Goal: Transaction & Acquisition: Purchase product/service

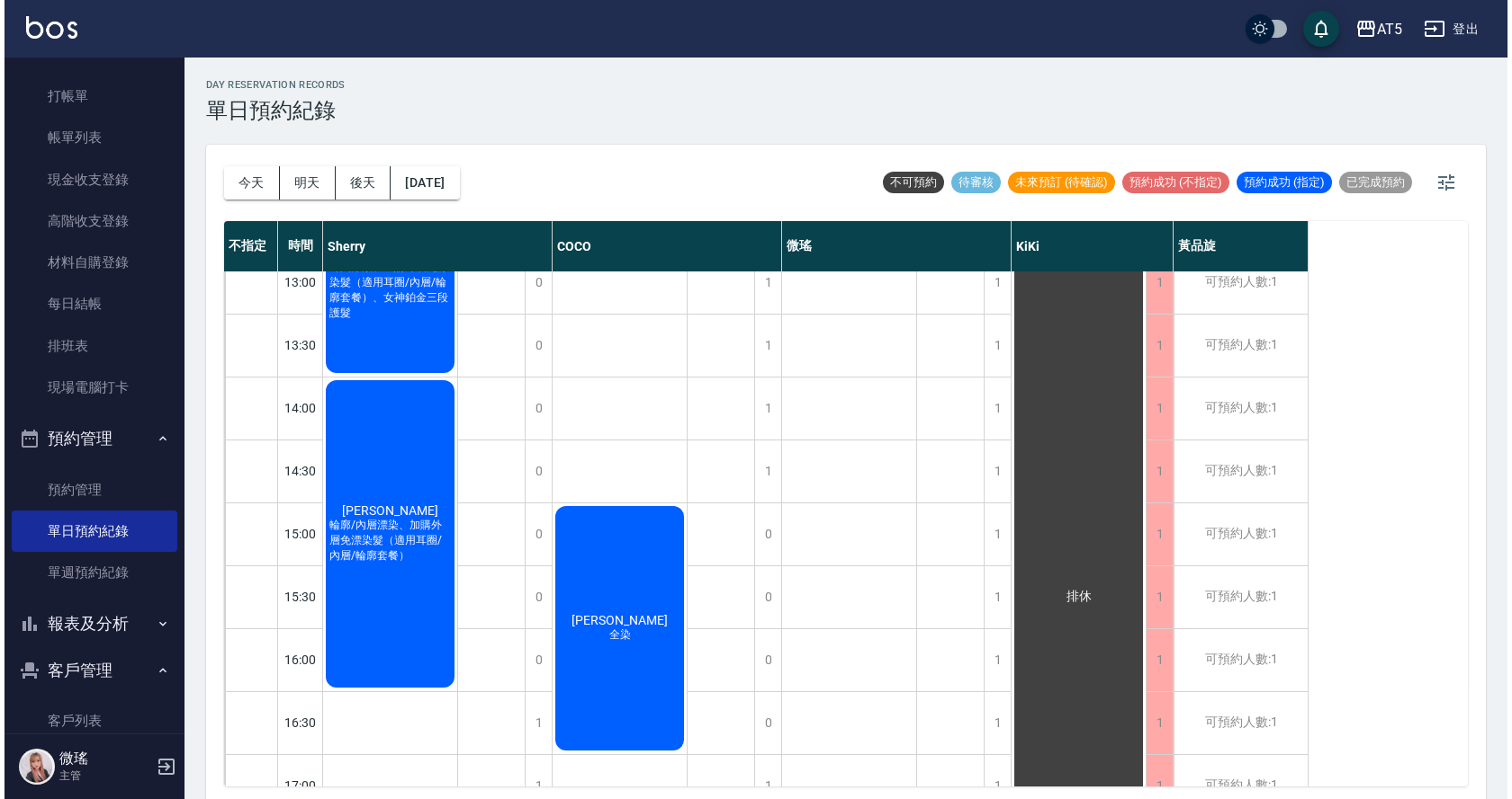
scroll to position [183, 0]
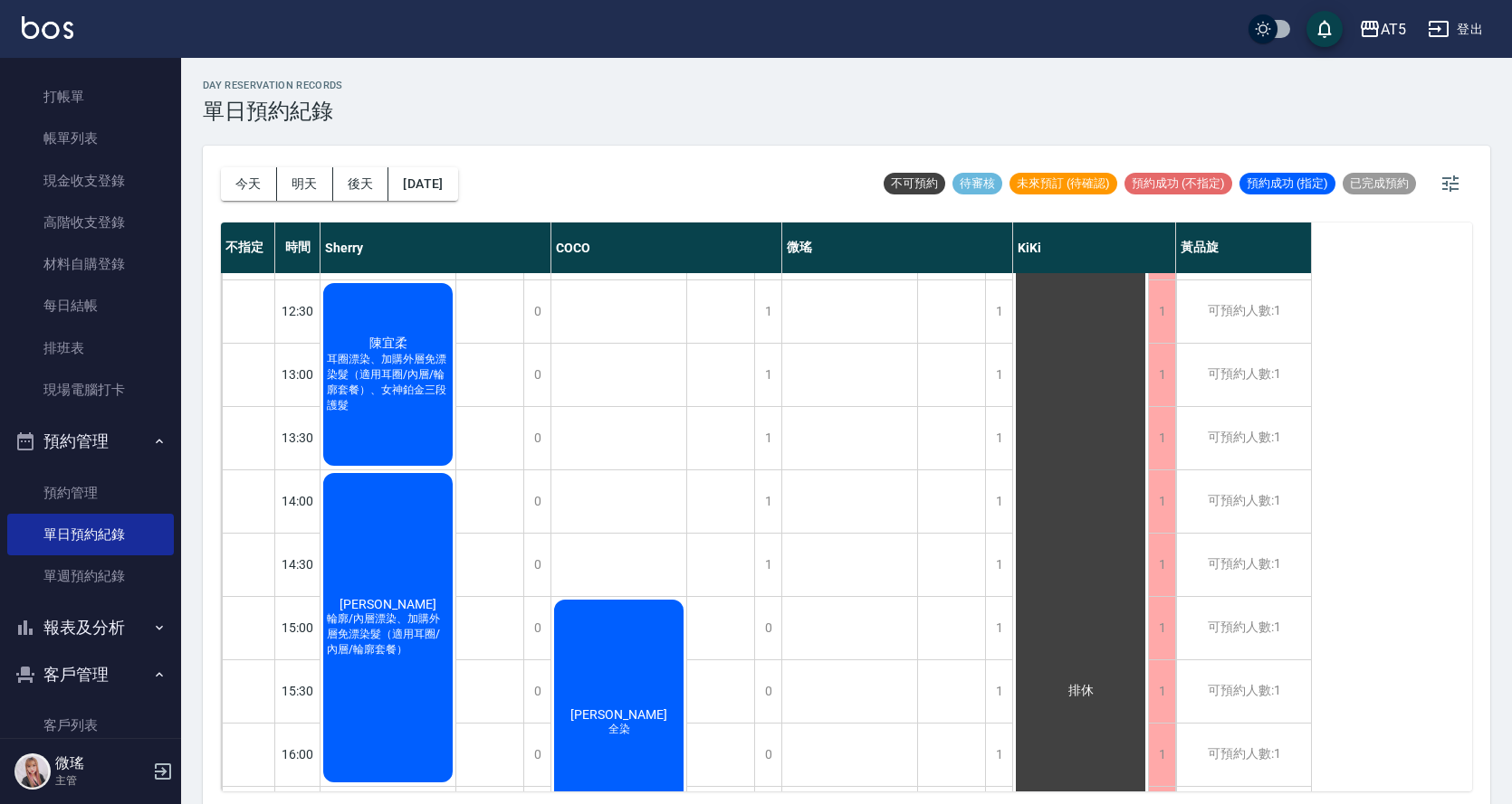
click at [387, 366] on span "耳圈漂染、加購外層免漂染髮（適用耳圈/內層/輪廓套餐）、女神鉑金三段護髮" at bounding box center [388, 383] width 129 height 62
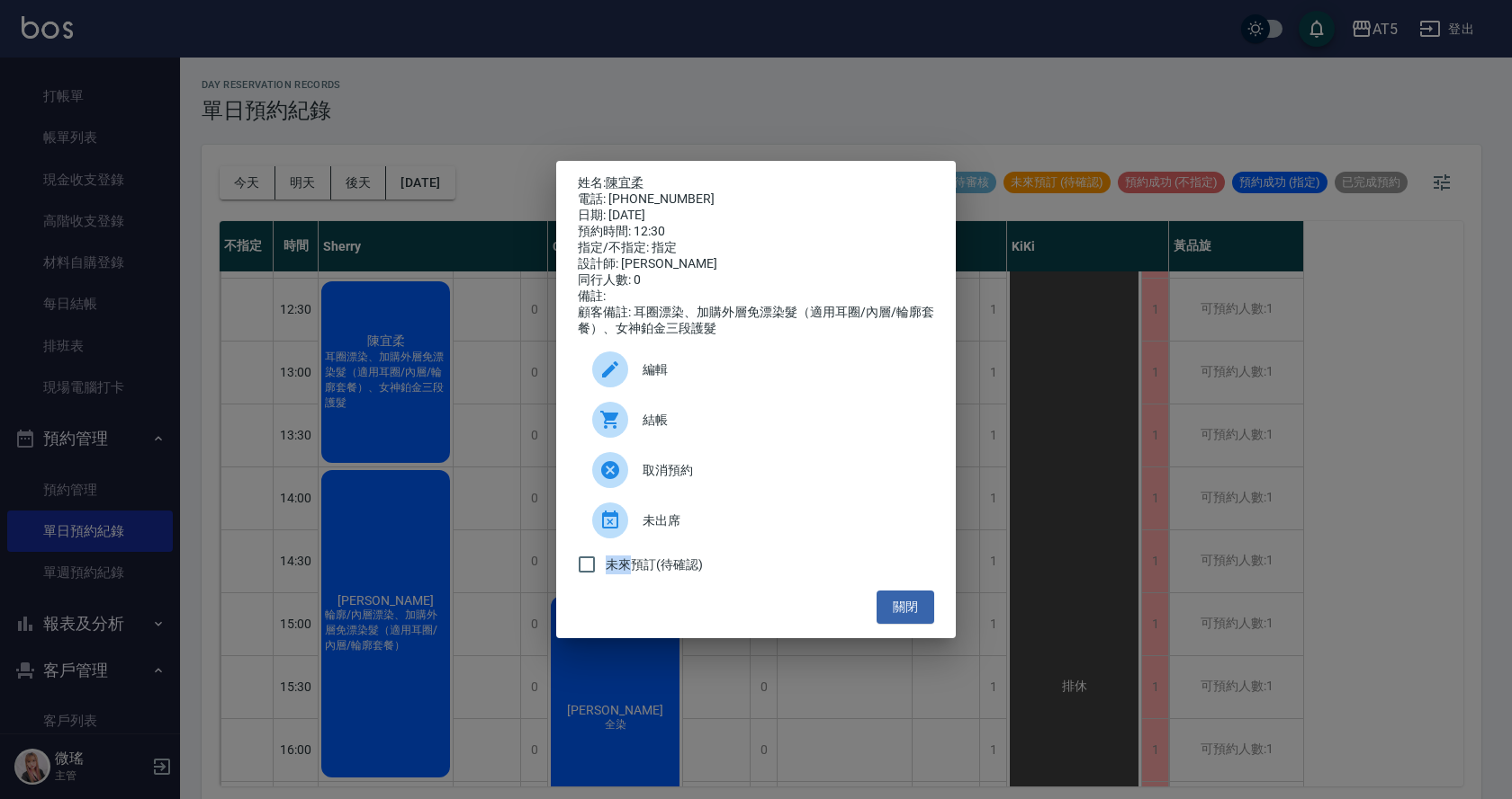
click at [385, 364] on div "姓名: 陳宜柔 電話: 0901220507 日期: 2025/10/13 預約時間: 12:30 指定/不指定: 指定 設計師: Sherry 同行人數: …" at bounding box center [756, 399] width 1512 height 799
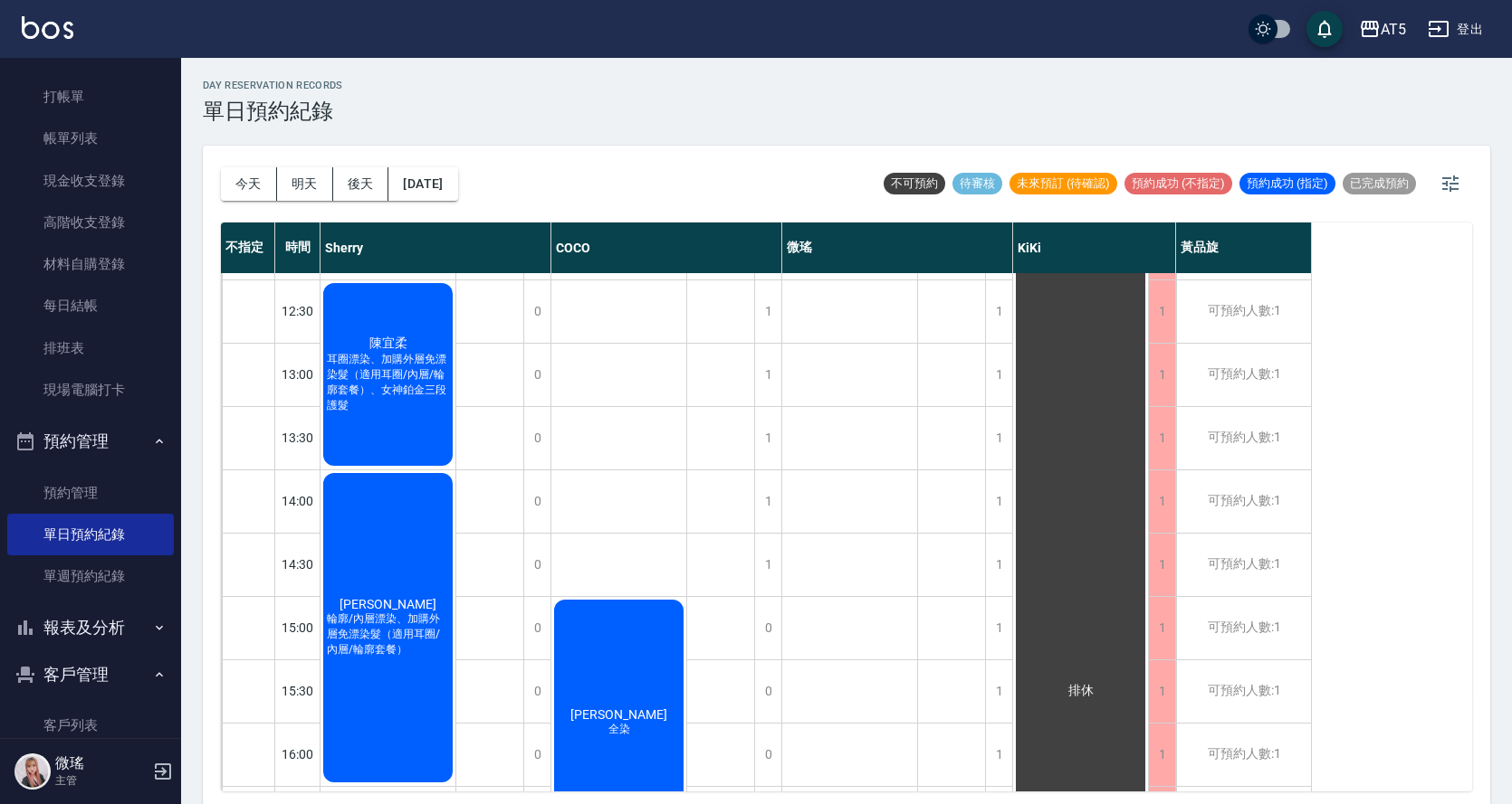
click at [540, 348] on div "0" at bounding box center [536, 375] width 27 height 63
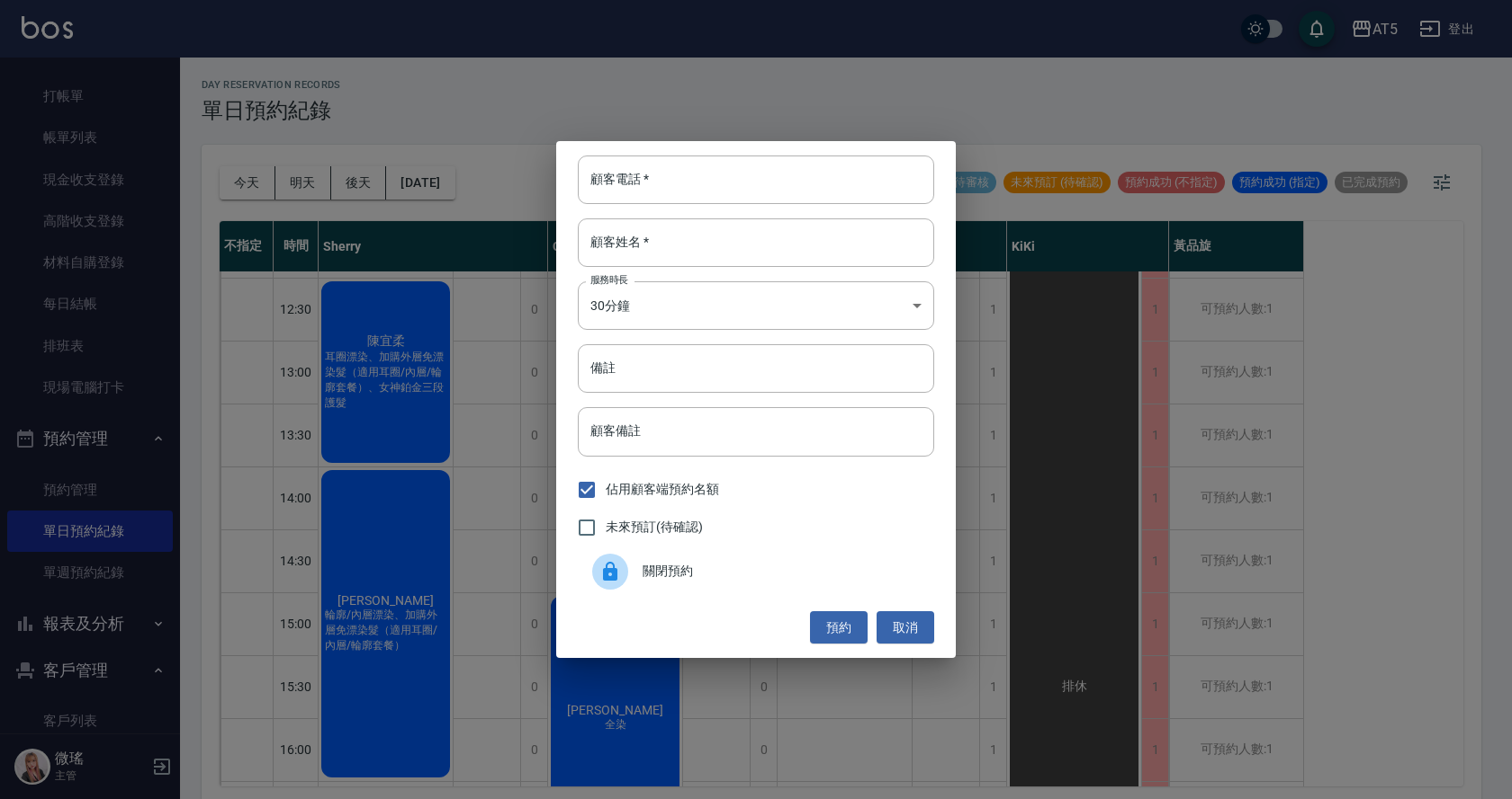
click at [475, 400] on div "顧客電話   * 顧客電話   * 顧客姓名   * 顧客姓名   * 服務時長 30分鐘 1 服務時長 備註 備註 顧客備註 顧客備註 佔用顧客端預約名額 …" at bounding box center [756, 399] width 1512 height 799
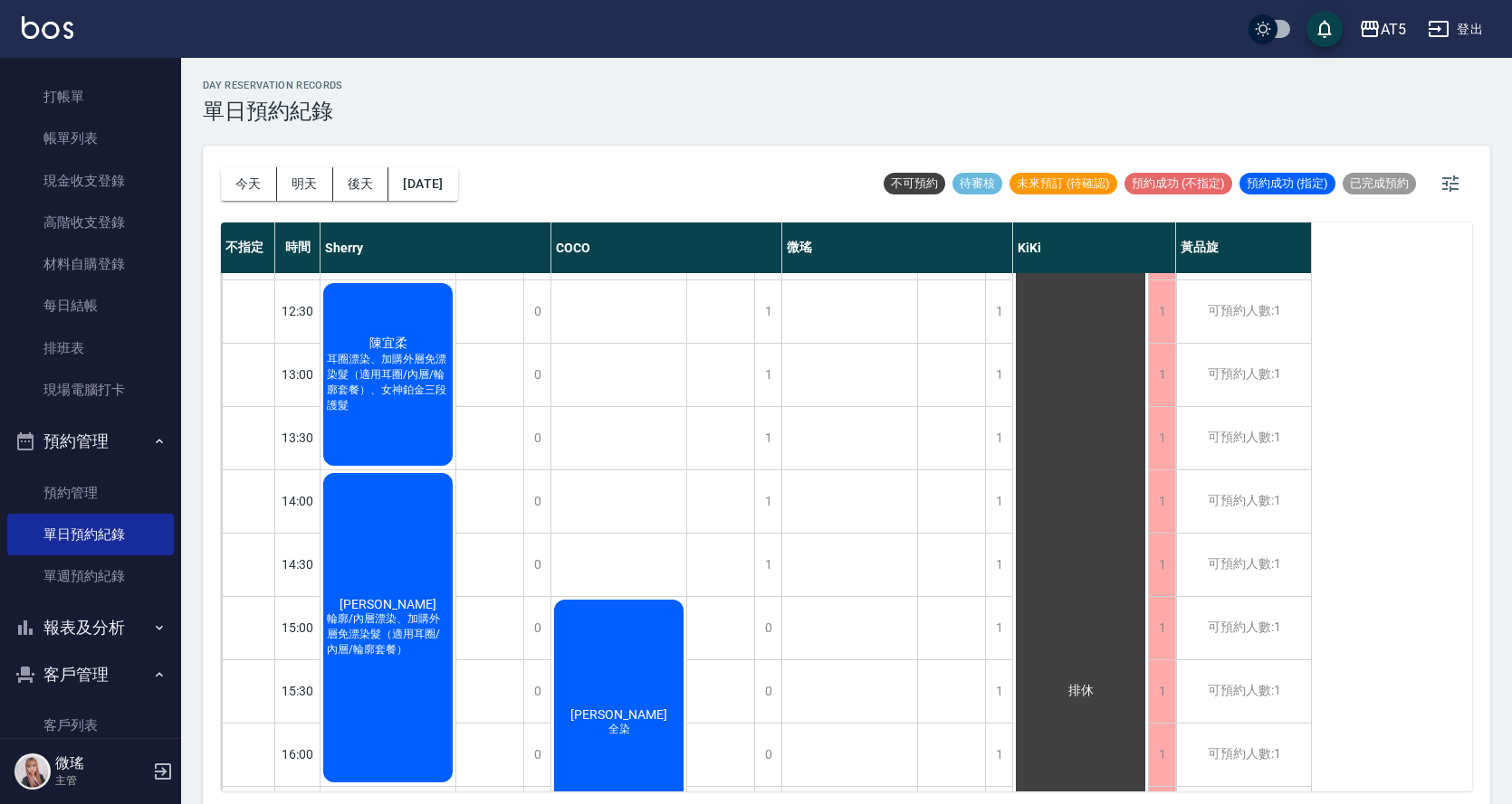
click at [417, 602] on div "吳佳蓁 輪廓/內層漂染、加購外層免漂染髮（適用耳圈/內層/輪廓套餐）" at bounding box center [388, 628] width 135 height 315
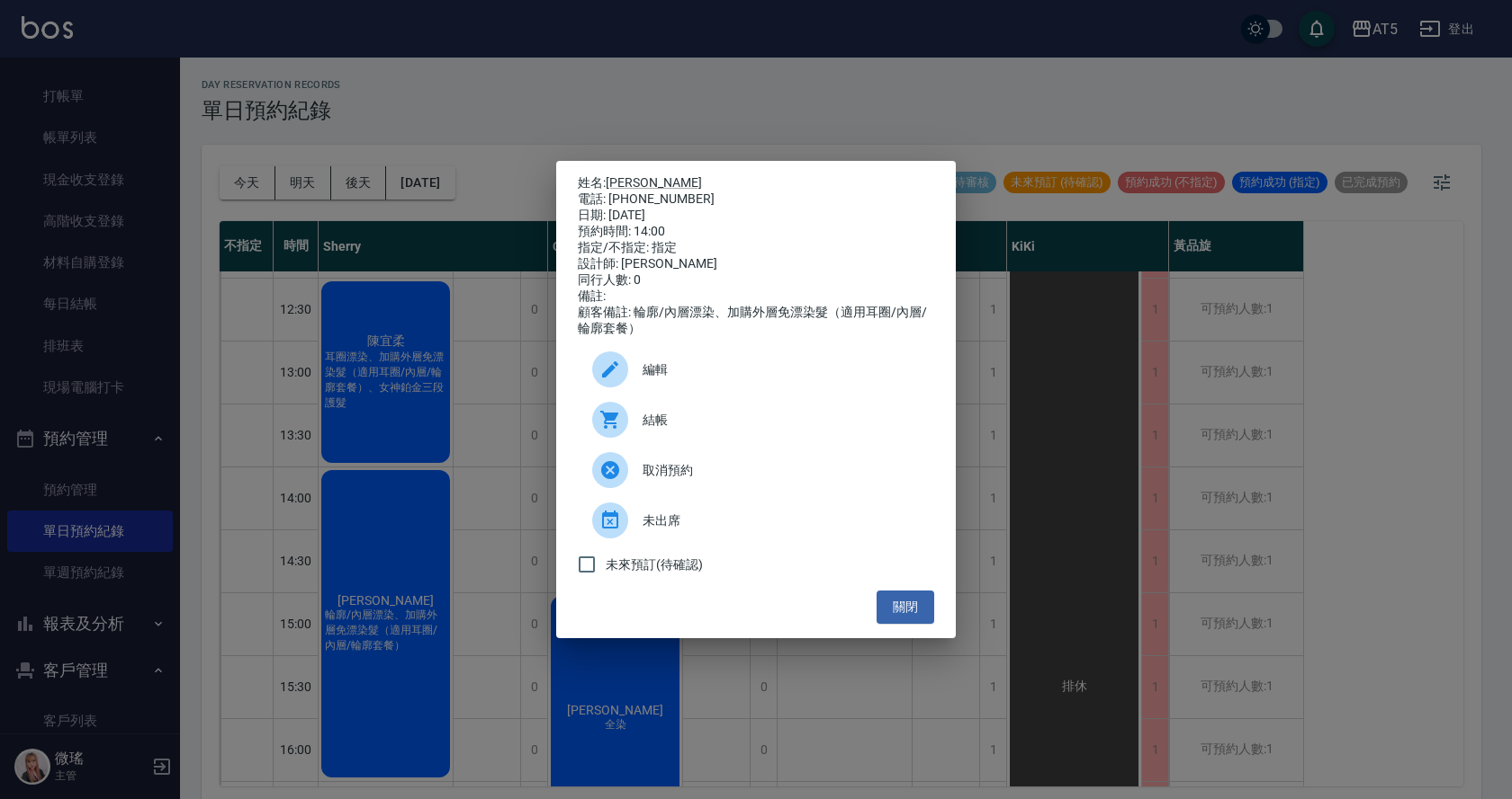
click at [671, 417] on div "結帳" at bounding box center [756, 420] width 357 height 51
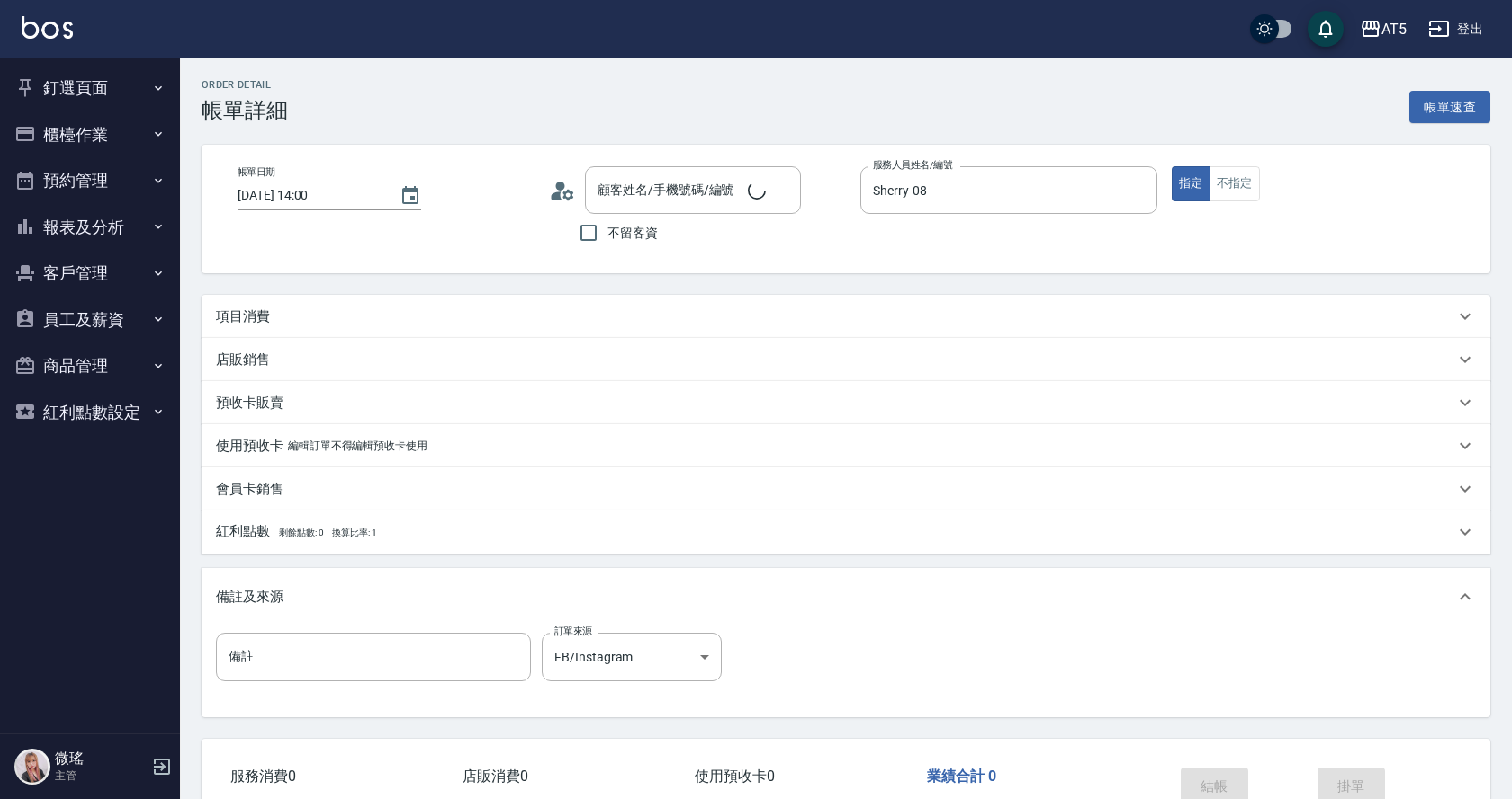
type input "[DATE] 14:00"
type input "Sherry-08"
type input "[PERSON_NAME]/0902216583/null"
click at [551, 327] on div "項目消費" at bounding box center [841, 317] width 1279 height 43
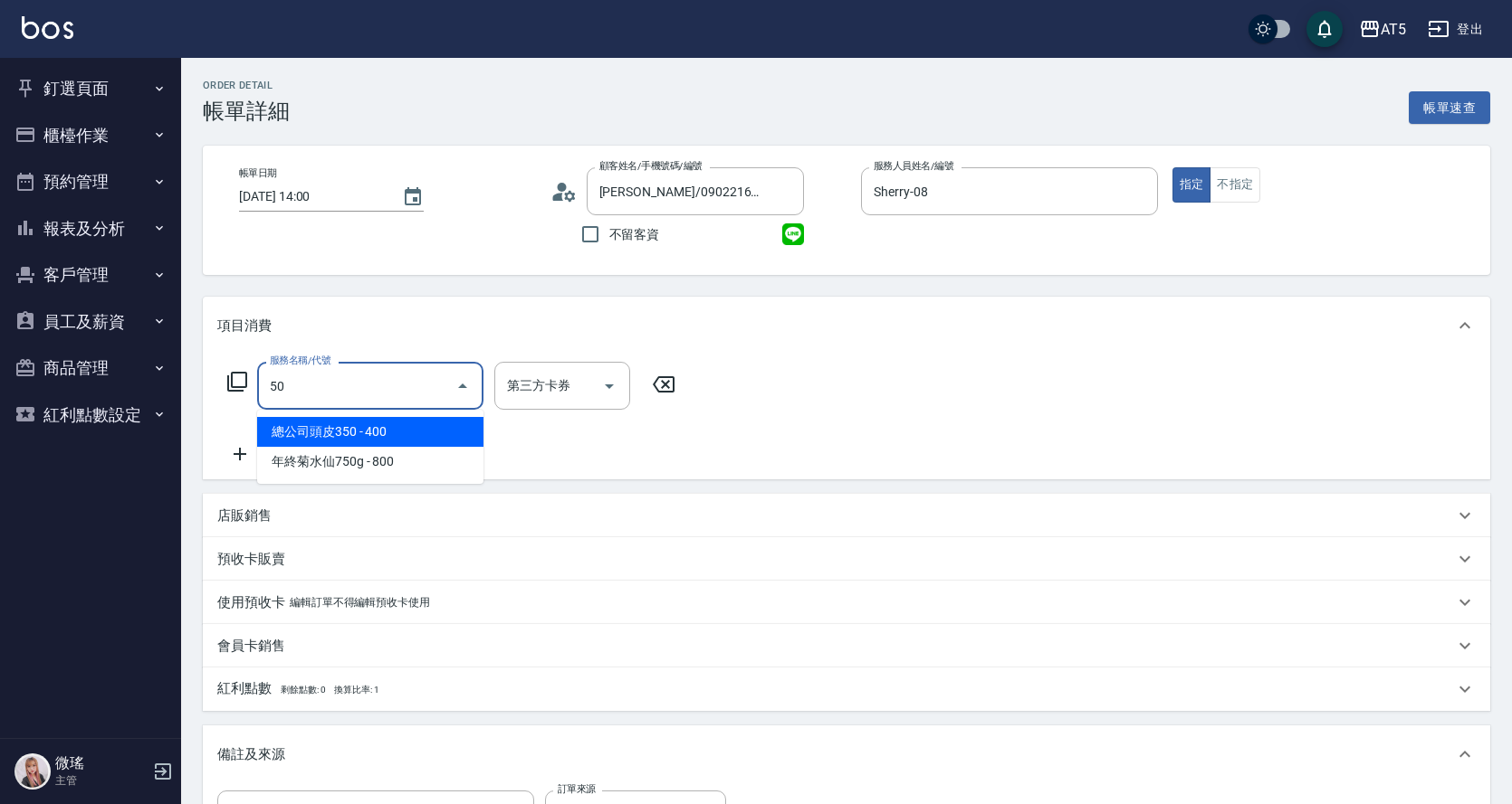
type input "502"
type input "50"
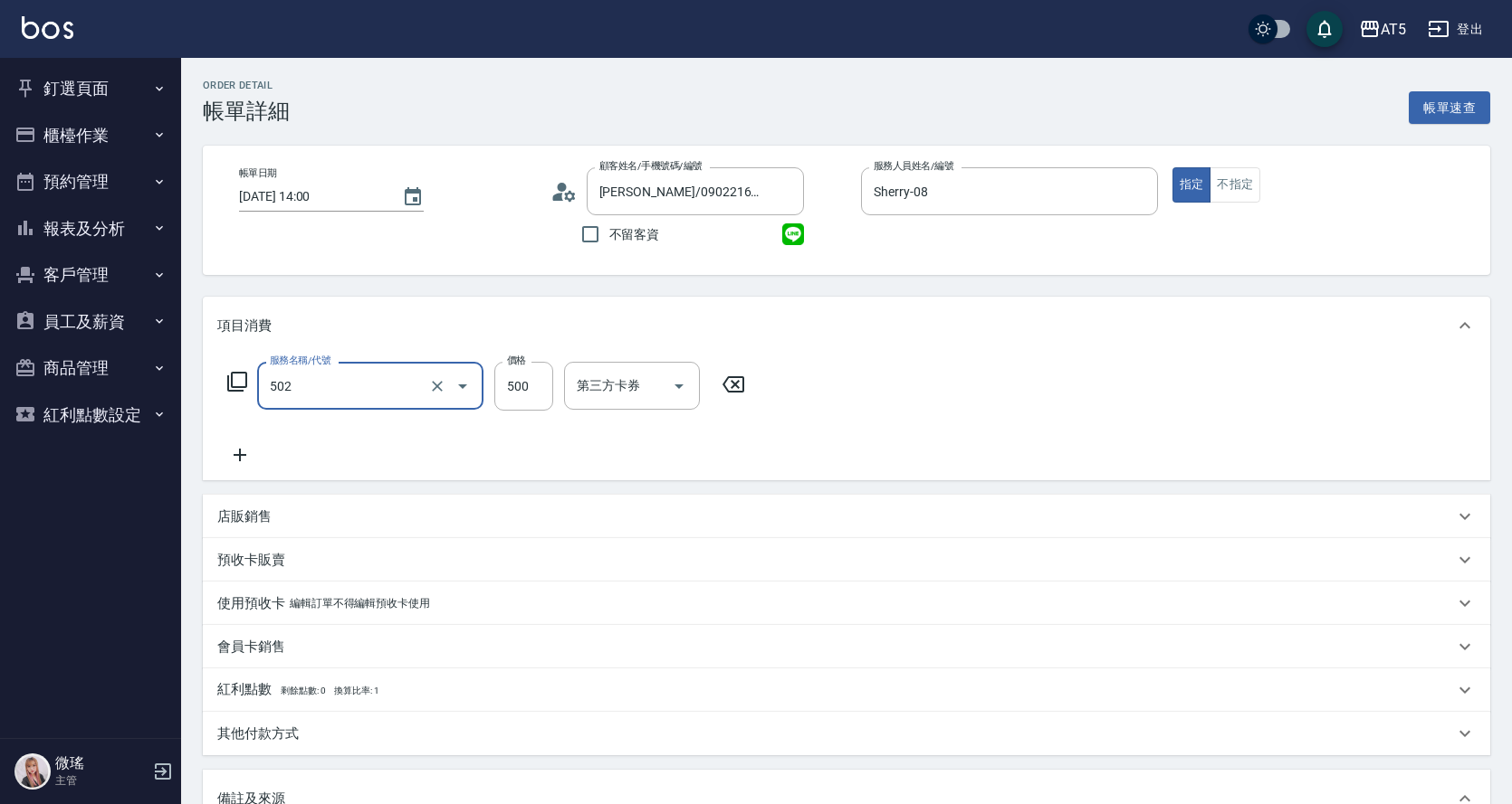
type input "漂髮(502)"
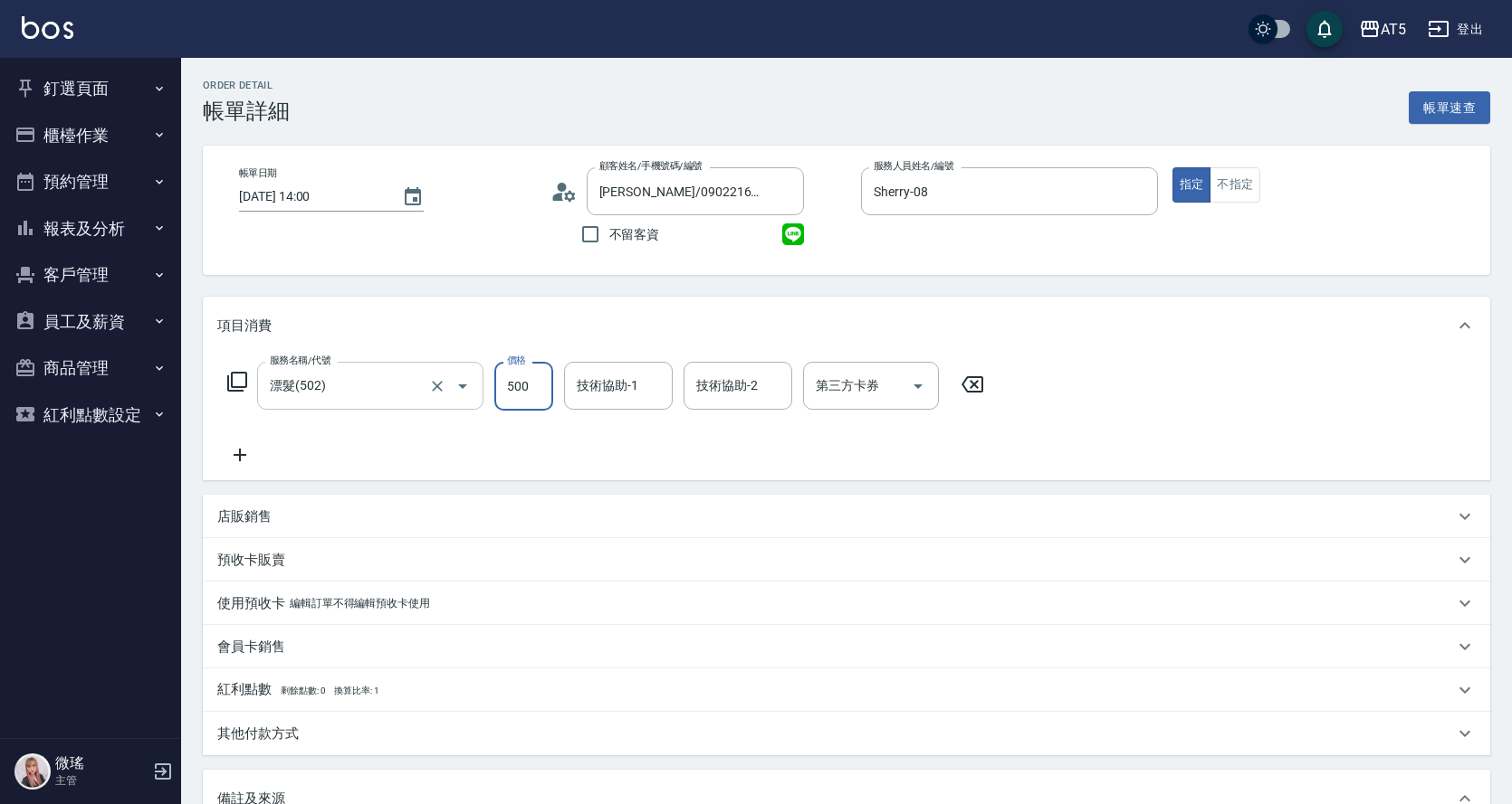
type input "0"
type input "229"
type input "220"
type input "2299"
type input "[PERSON_NAME]-11"
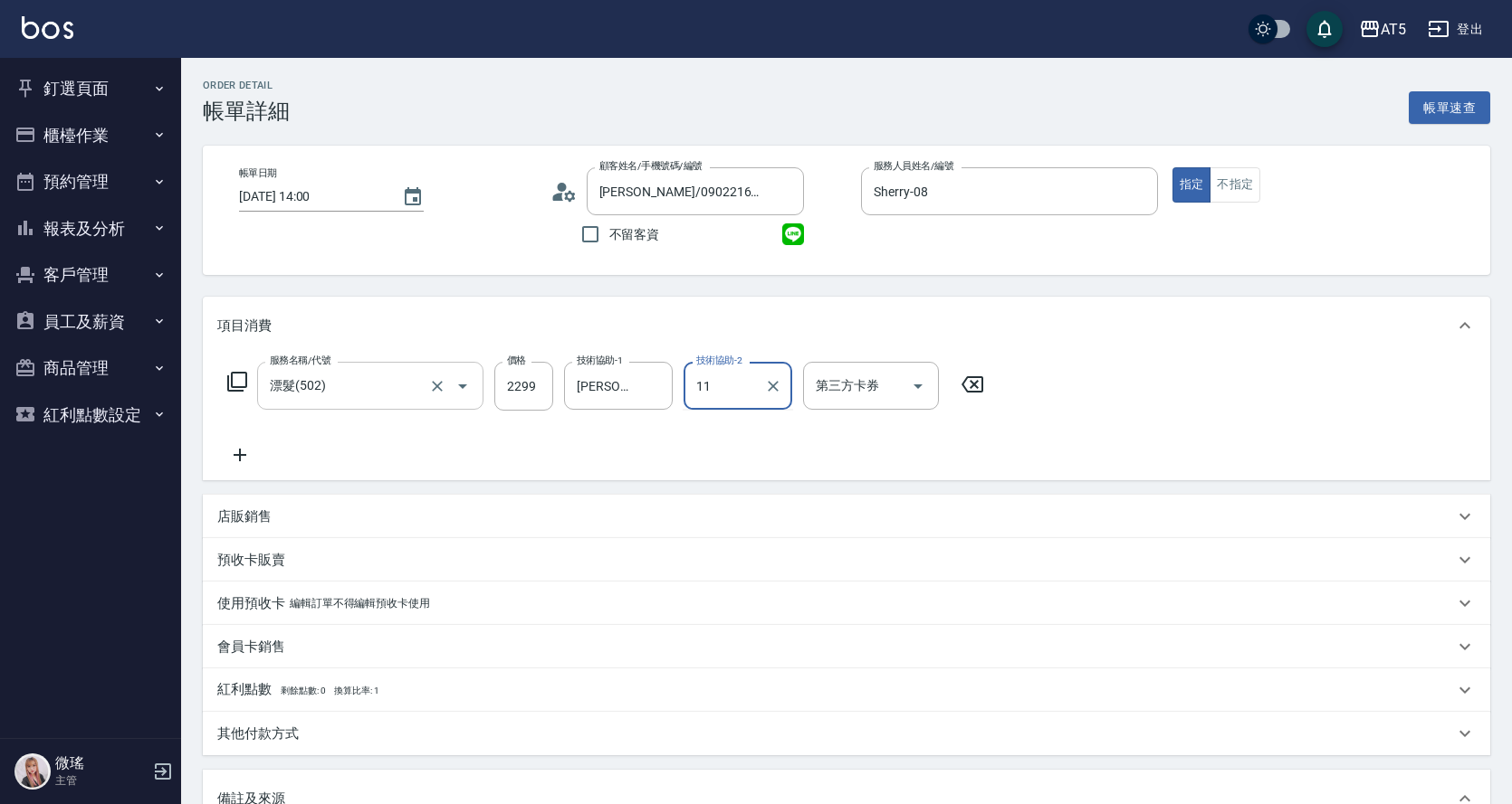
type input "[PERSON_NAME]-11"
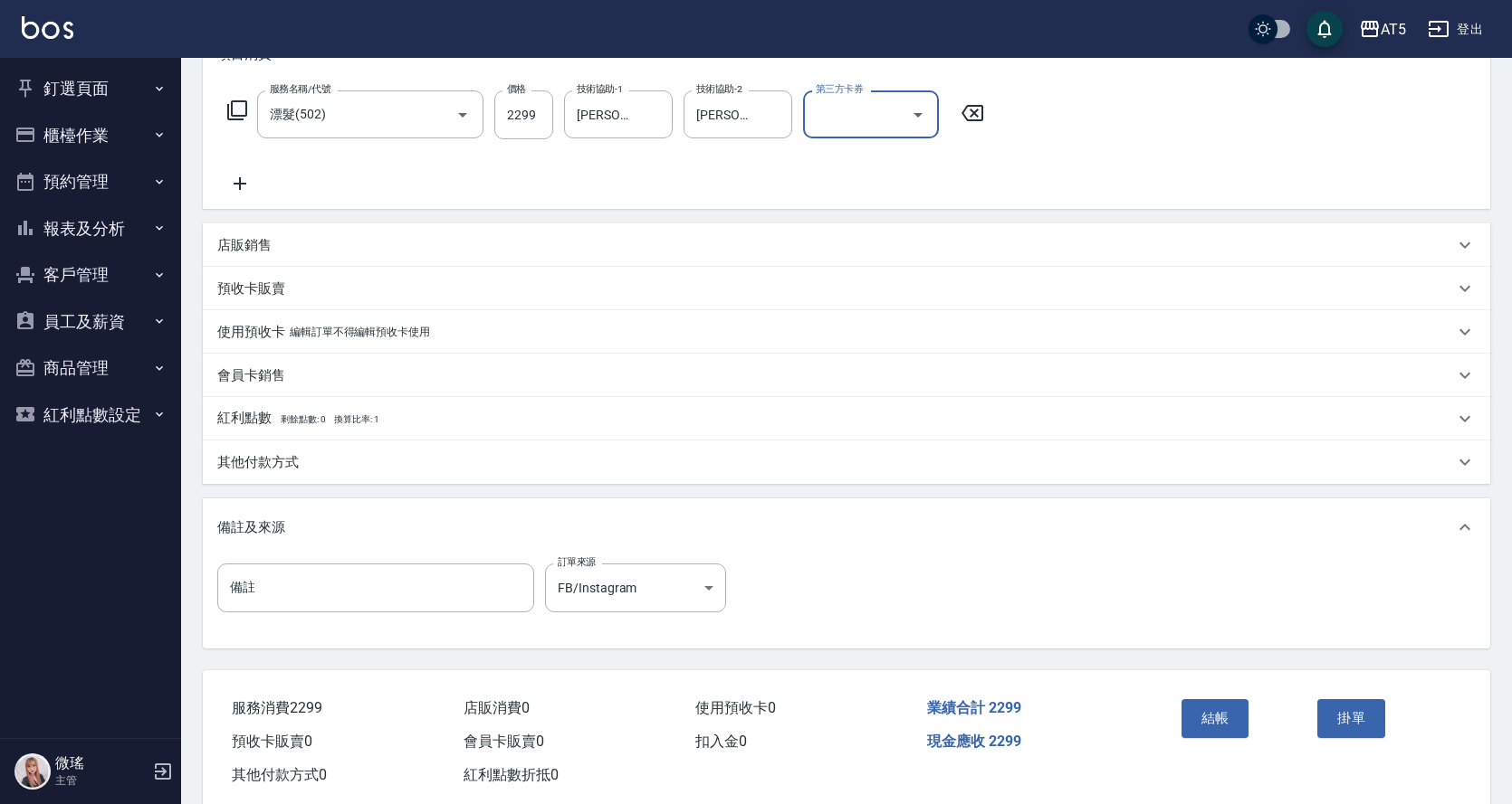
scroll to position [311, 0]
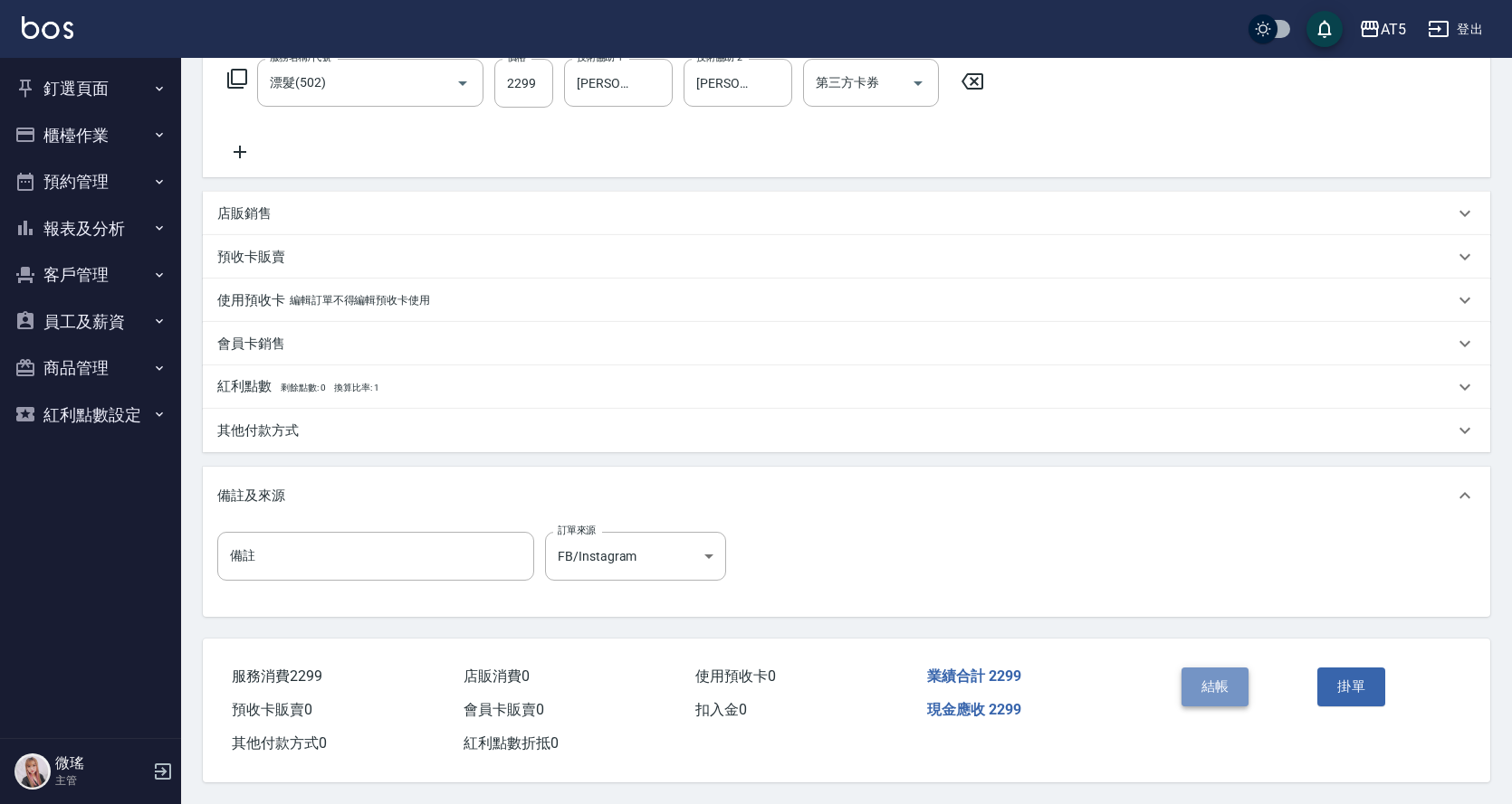
click at [1225, 683] on button "結帳" at bounding box center [1215, 687] width 68 height 38
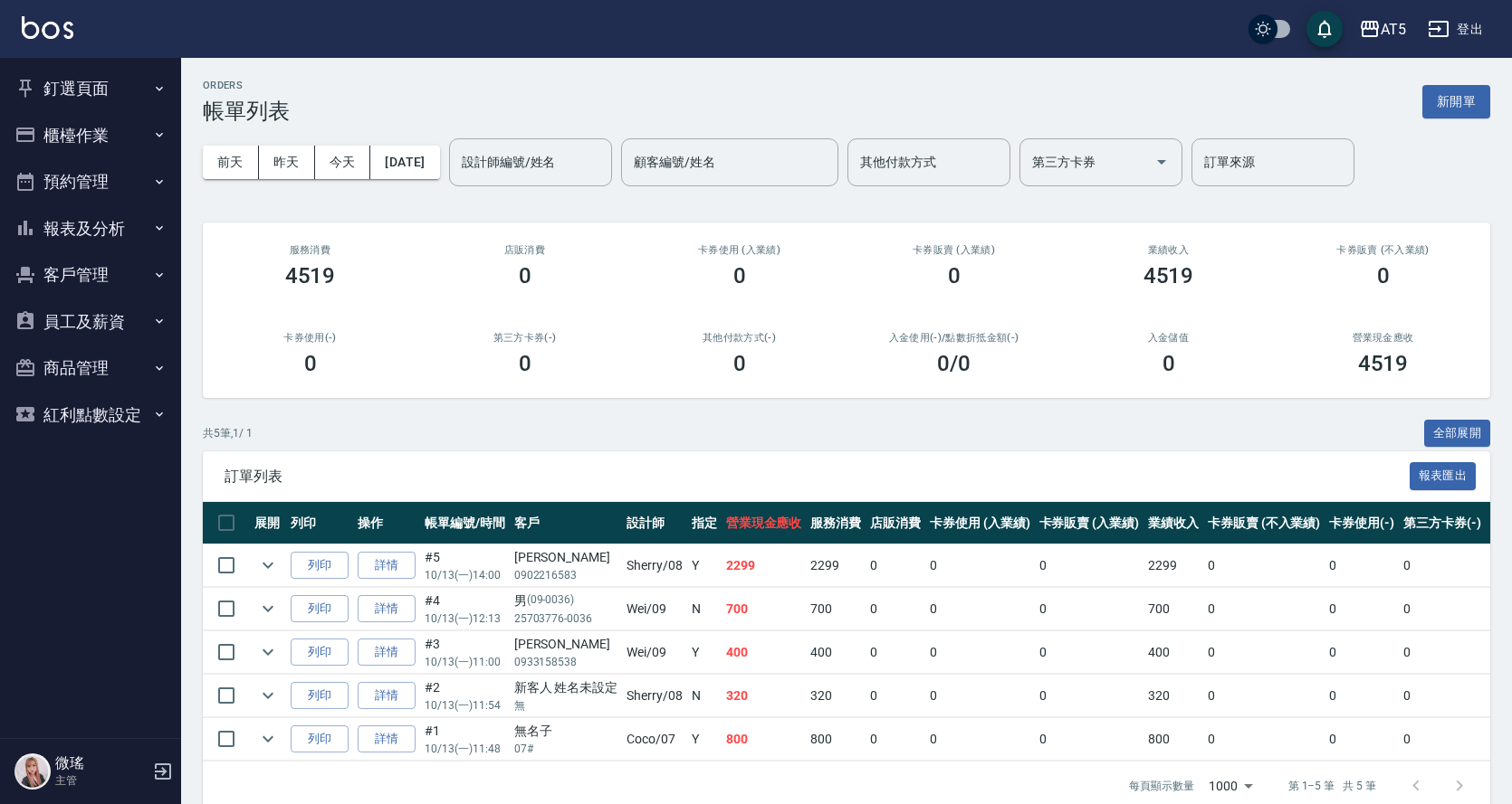
click at [97, 76] on button "釘選頁面" at bounding box center [90, 89] width 167 height 47
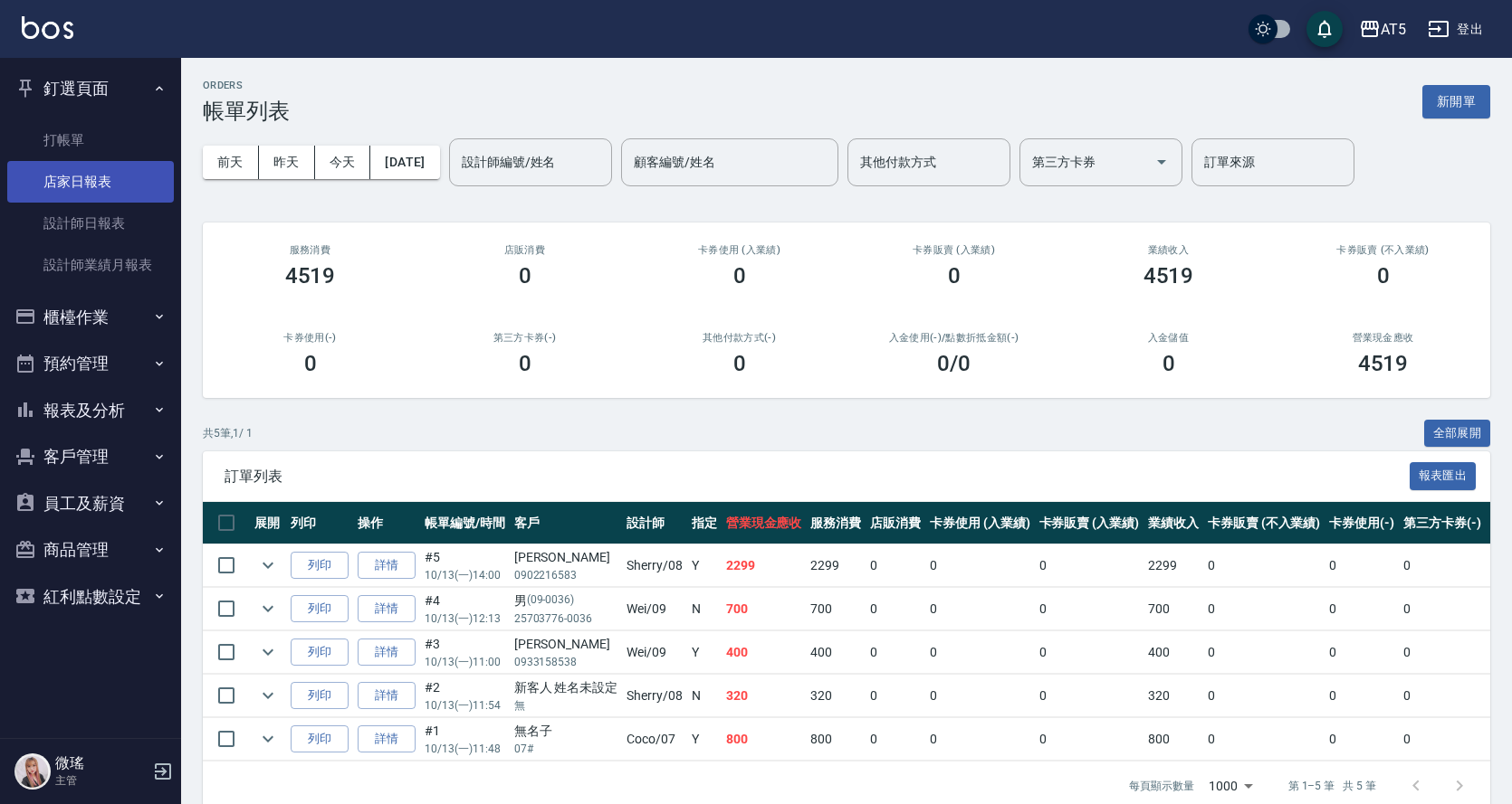
click at [83, 167] on link "店家日報表" at bounding box center [90, 182] width 167 height 42
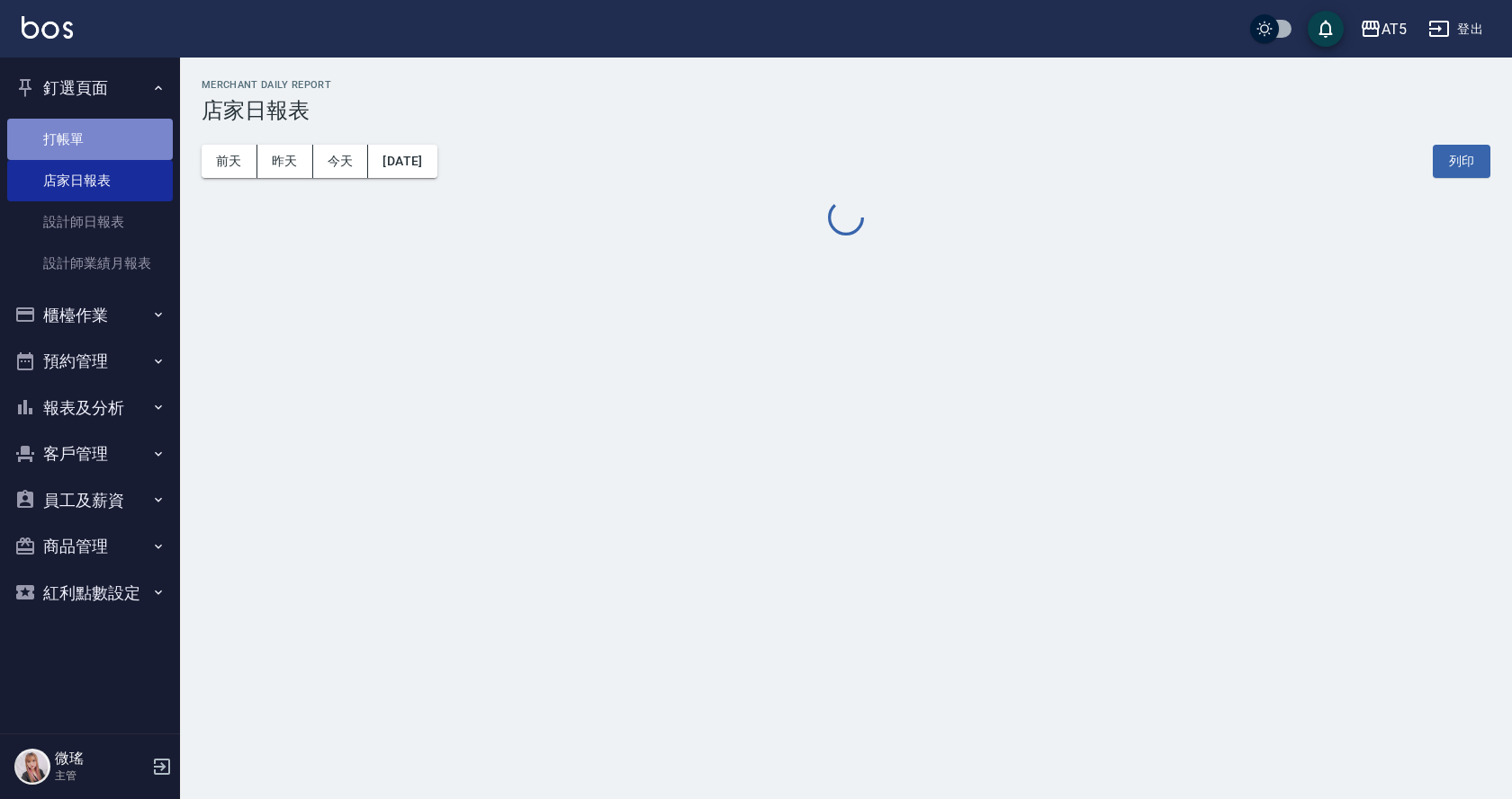
click at [84, 146] on link "打帳單" at bounding box center [90, 139] width 166 height 42
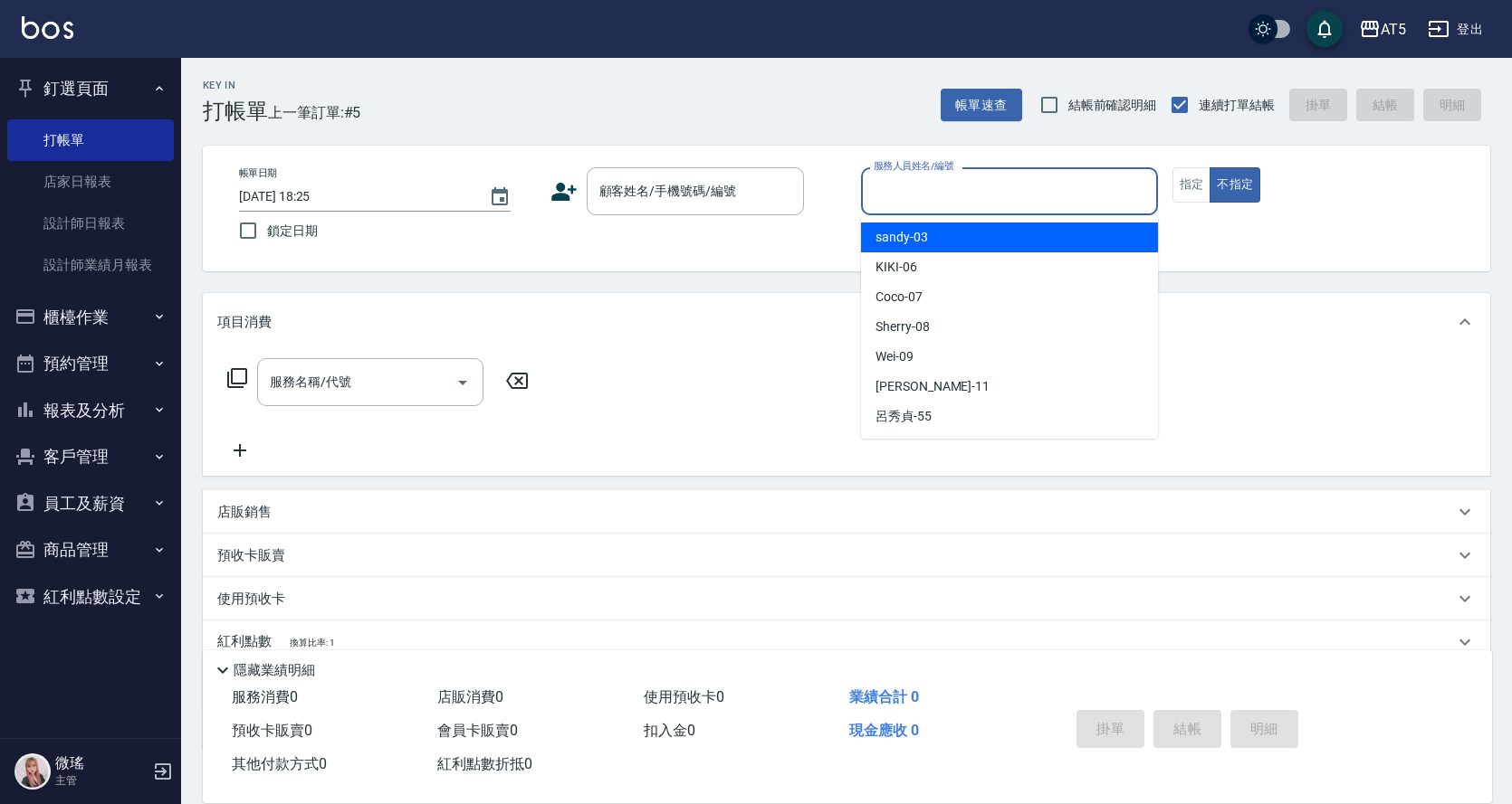
click at [916, 193] on div "服務人員姓名/編號 服務人員姓名/編號" at bounding box center [1009, 191] width 297 height 48
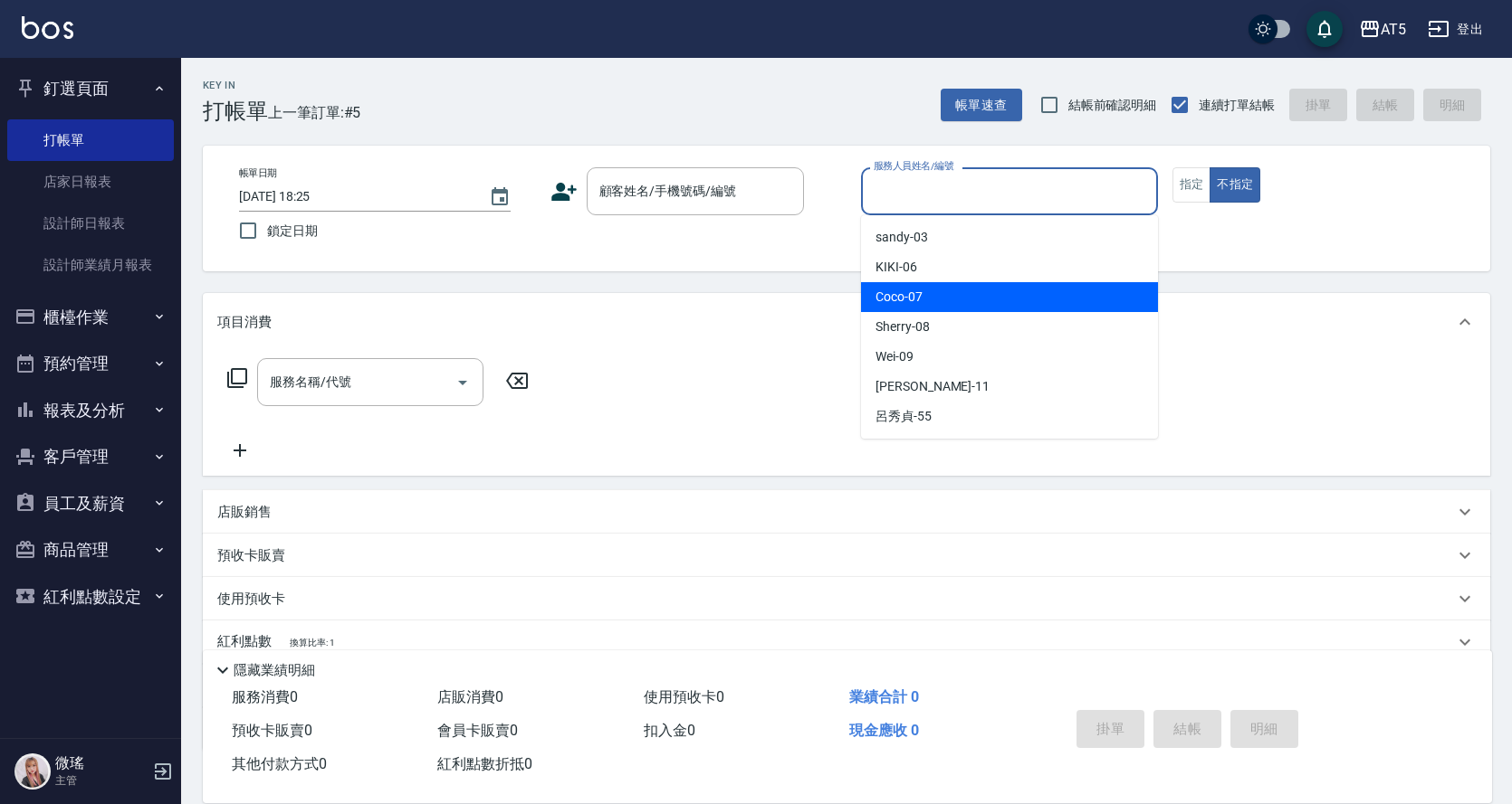
drag, startPoint x: 955, startPoint y: 306, endPoint x: 960, endPoint y: 280, distance: 26.5
click at [955, 305] on div "Coco -07" at bounding box center [1009, 297] width 297 height 30
type input "Coco-07"
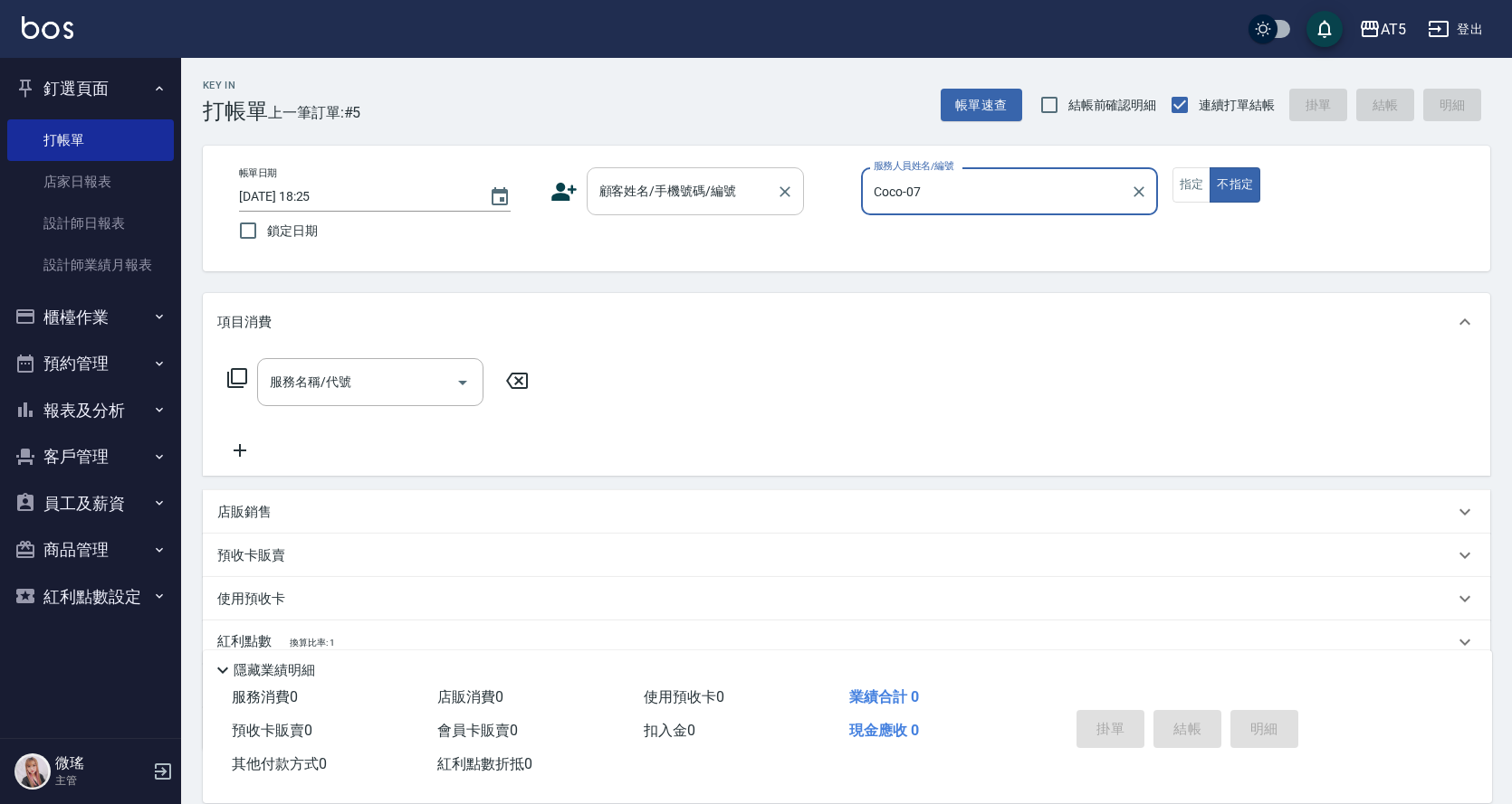
click at [631, 208] on input "顧客姓名/手機號碼/編號" at bounding box center [681, 191] width 174 height 32
